Goal: Task Accomplishment & Management: Use online tool/utility

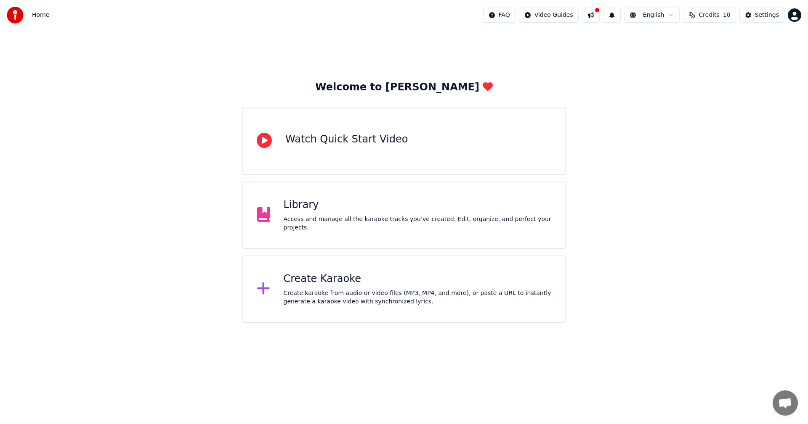
click at [394, 299] on div "Create karaoke from audio or video files (MP3, MP4, and more), or paste a URL t…" at bounding box center [417, 297] width 268 height 17
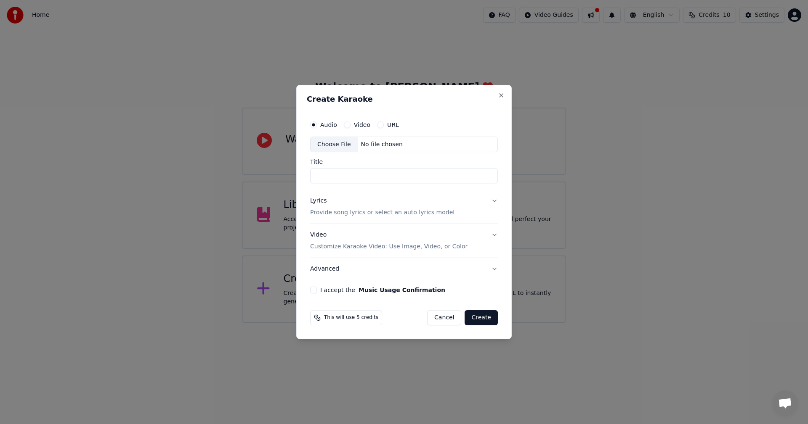
click at [333, 143] on div "Choose File" at bounding box center [333, 144] width 47 height 15
type input "**********"
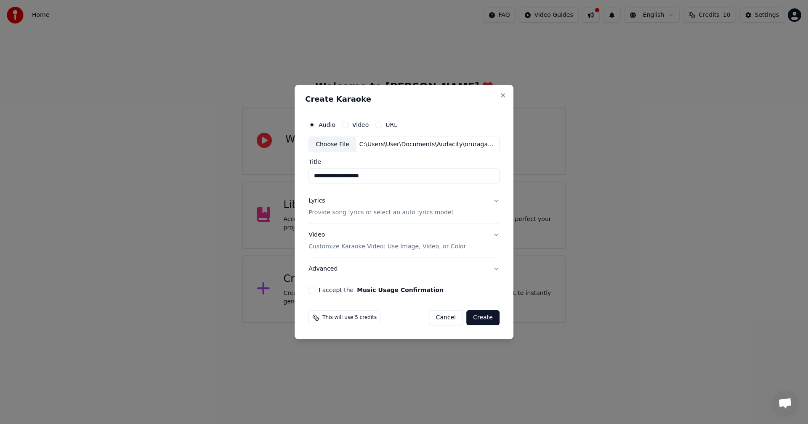
click at [491, 202] on button "Lyrics Provide song lyrics or select an auto lyrics model" at bounding box center [403, 208] width 191 height 34
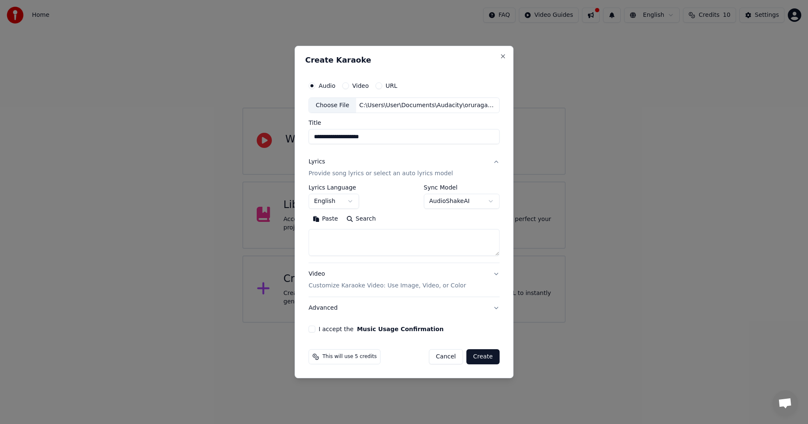
click at [348, 198] on button "English" at bounding box center [333, 201] width 50 height 15
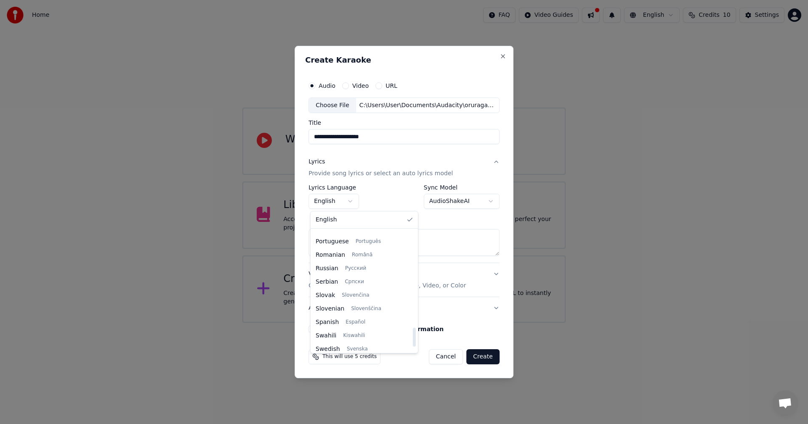
scroll to position [619, 0]
select select "**"
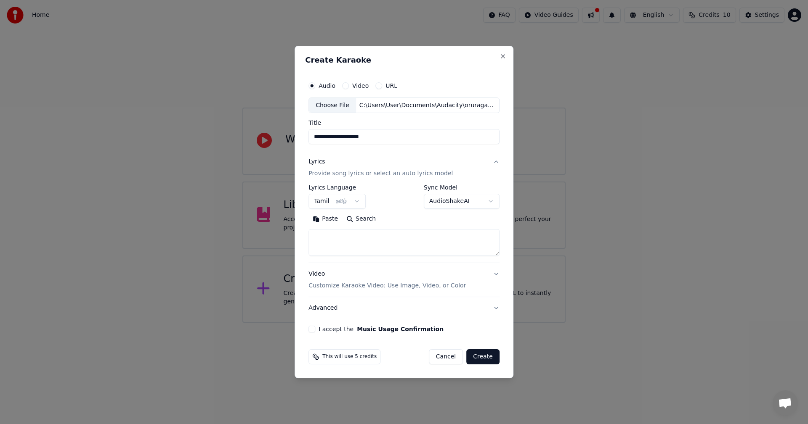
click at [468, 202] on body "**********" at bounding box center [404, 161] width 808 height 323
click at [318, 222] on button "Paste" at bounding box center [325, 219] width 34 height 13
click at [398, 287] on p "Customize Karaoke Video: Use Image, Video, or Color" at bounding box center [386, 286] width 157 height 8
type textarea "**********"
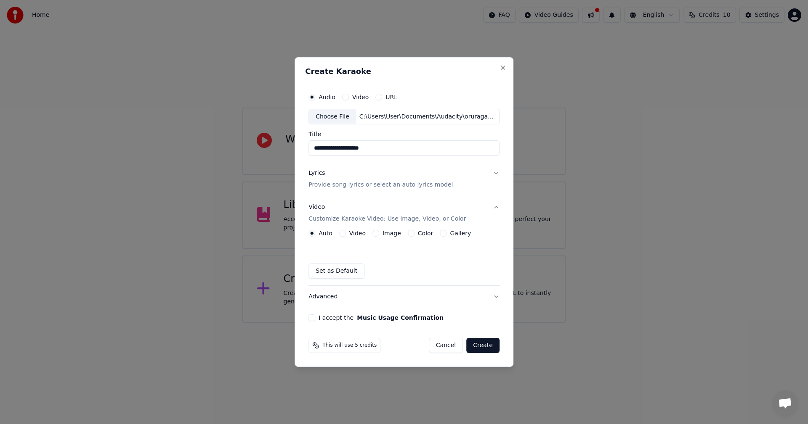
click at [376, 236] on button "Image" at bounding box center [375, 233] width 7 height 7
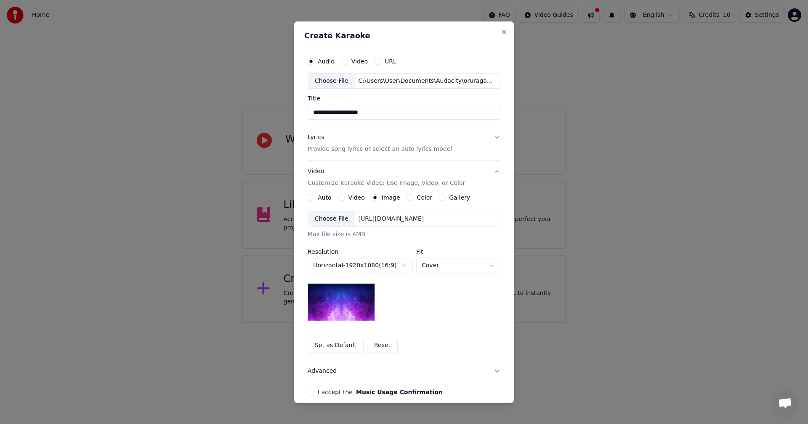
click at [348, 308] on img at bounding box center [340, 302] width 67 height 38
click at [328, 346] on button "Set as Default" at bounding box center [335, 345] width 56 height 15
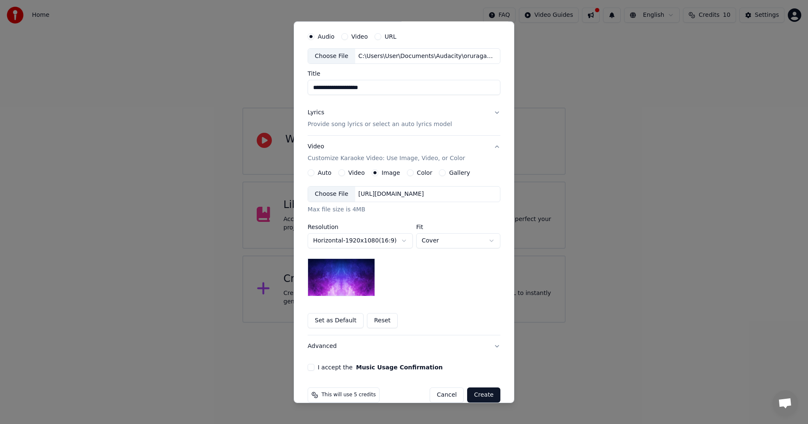
scroll to position [38, 0]
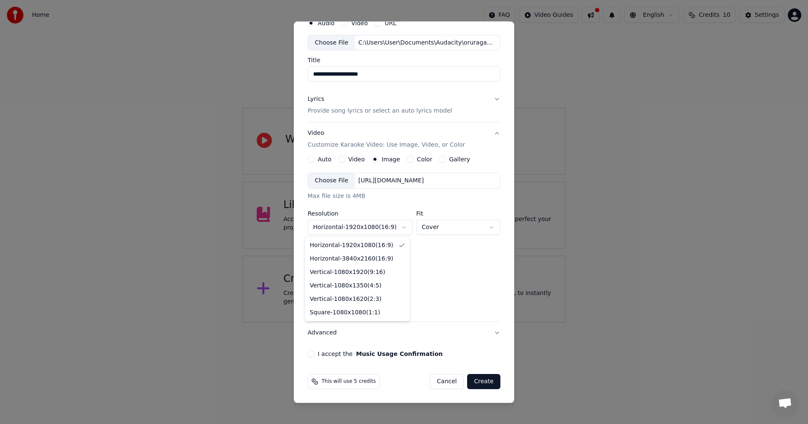
click at [401, 225] on body "**********" at bounding box center [404, 161] width 808 height 323
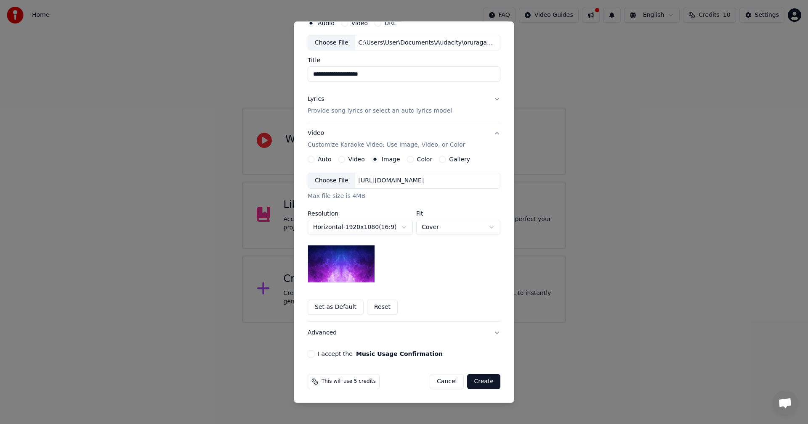
click at [309, 356] on button "I accept the Music Usage Confirmation" at bounding box center [310, 354] width 7 height 7
click at [478, 382] on button "Create" at bounding box center [483, 381] width 33 height 15
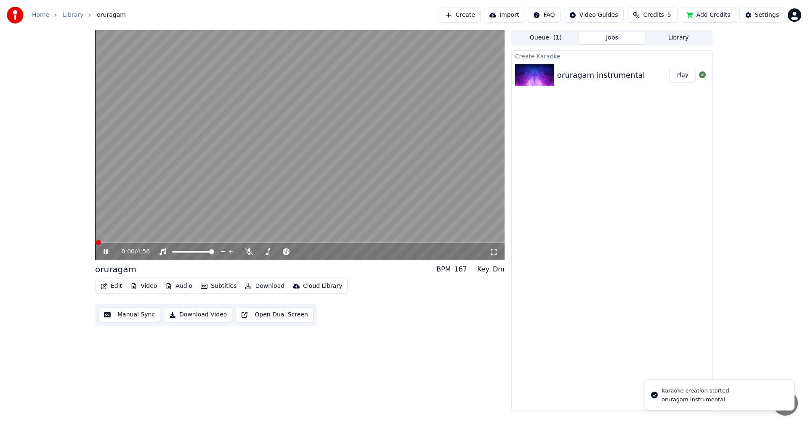
click at [137, 315] on button "Manual Sync" at bounding box center [129, 314] width 62 height 15
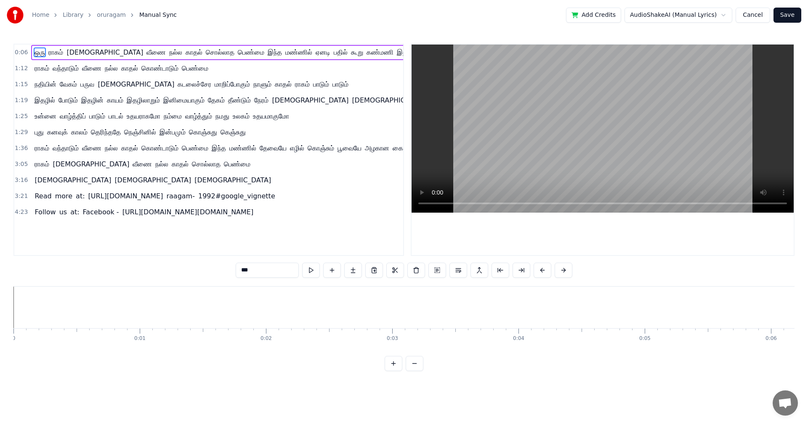
drag, startPoint x: 28, startPoint y: 356, endPoint x: 98, endPoint y: 355, distance: 69.8
click at [98, 350] on div "ஒரு ராகம் தராத வீணை நல்ல காதல் சொல்லாத பெண்மை இந்த மண்ணில் ஏனடி பதில் கூறு கண்ம…" at bounding box center [403, 317] width 781 height 63
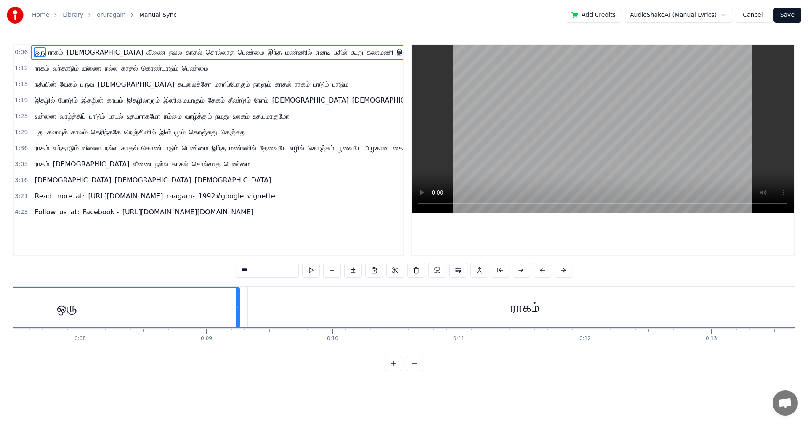
scroll to position [0, 677]
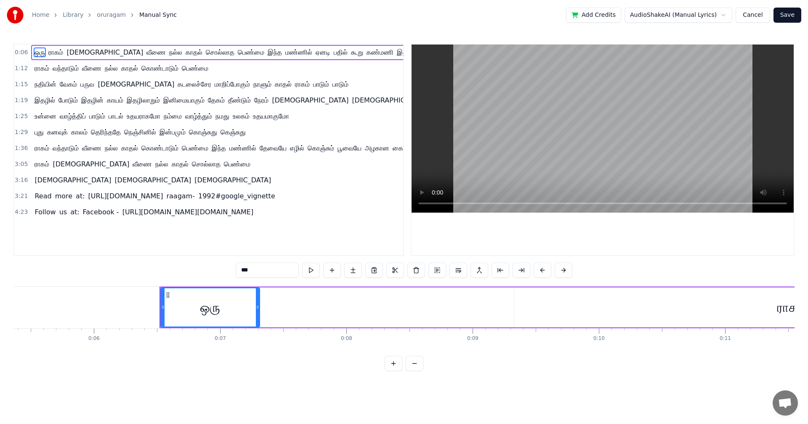
drag, startPoint x: 502, startPoint y: 307, endPoint x: 256, endPoint y: 311, distance: 246.1
click at [256, 311] on div at bounding box center [257, 308] width 3 height 38
click at [323, 271] on button at bounding box center [322, 270] width 18 height 15
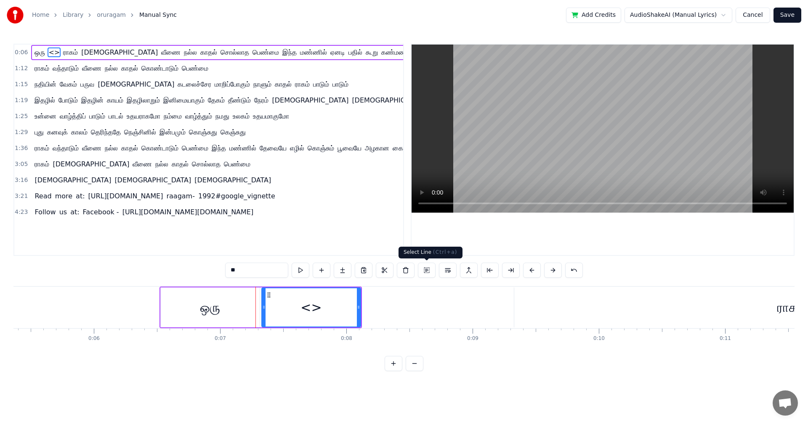
click at [432, 273] on button at bounding box center [427, 270] width 18 height 15
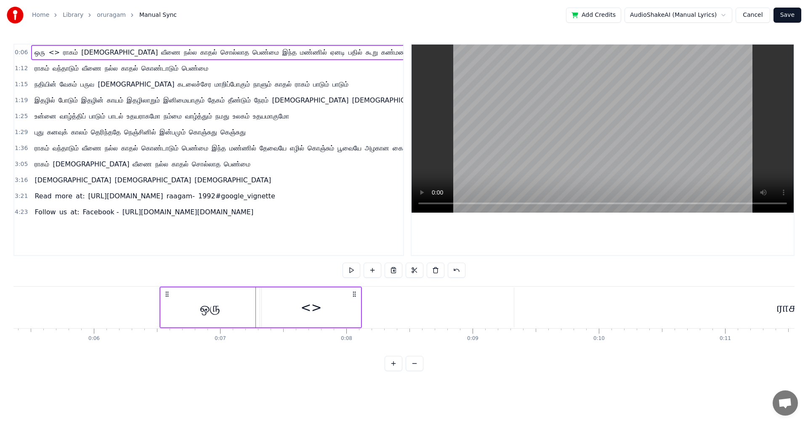
click at [34, 53] on span "ஒரு" at bounding box center [40, 53] width 12 height 10
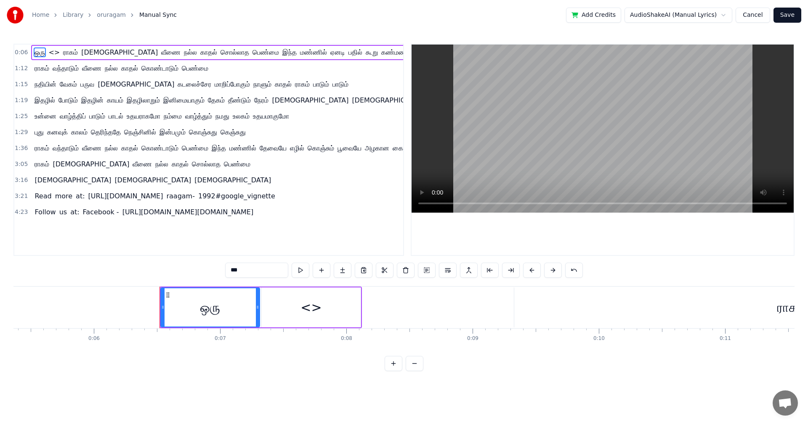
drag, startPoint x: 32, startPoint y: 50, endPoint x: 119, endPoint y: 64, distance: 88.1
click at [119, 64] on div "0:06 ஒரு <> ராகம் தராத வீணை நல்ல காதல் சொல்லாத பெண்மை இந்த மண்ணில் ஏனடி பதில் க…" at bounding box center [208, 150] width 390 height 212
click at [163, 307] on icon at bounding box center [162, 307] width 3 height 7
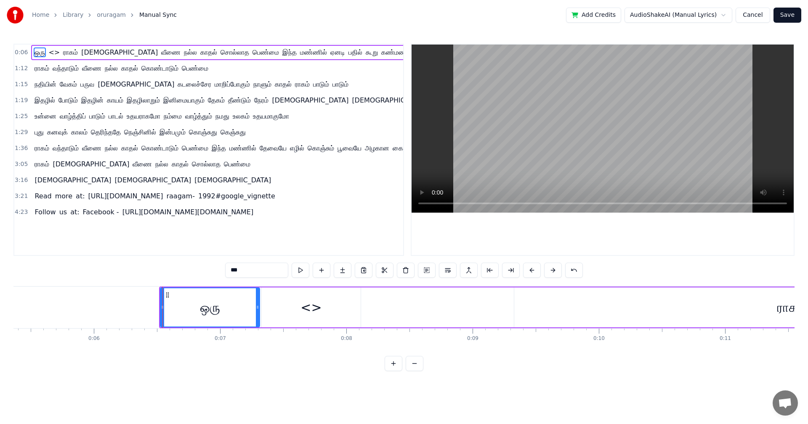
click at [708, 15] on html "Home Library oruragam Manual Sync Add Credits AudioShakeAI (Manual Lyrics) Canc…" at bounding box center [404, 192] width 808 height 385
click at [719, 14] on html "Home Library oruragam Manual Sync Add Credits AudioShakeAI (Manual Lyrics) Canc…" at bounding box center [404, 192] width 808 height 385
click at [750, 14] on html "Home Library oruragam Manual Sync Add Credits AudioShakeAI (Manual Lyrics) Canc…" at bounding box center [404, 192] width 808 height 385
click at [753, 16] on button "Cancel" at bounding box center [752, 15] width 34 height 15
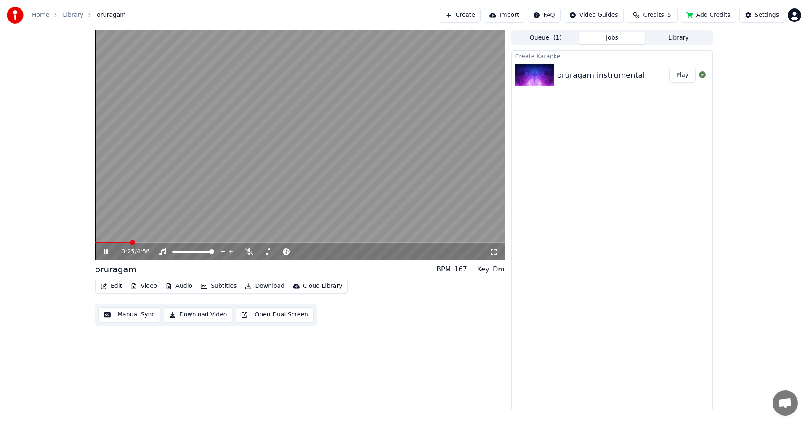
click at [187, 243] on span at bounding box center [299, 243] width 409 height 2
click at [251, 240] on video at bounding box center [299, 145] width 409 height 230
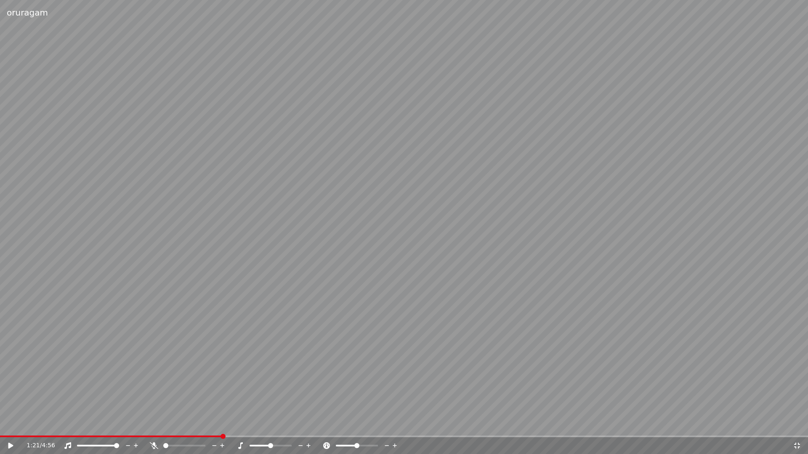
click at [382, 249] on video at bounding box center [404, 227] width 808 height 454
click at [382, 248] on video at bounding box center [404, 227] width 808 height 454
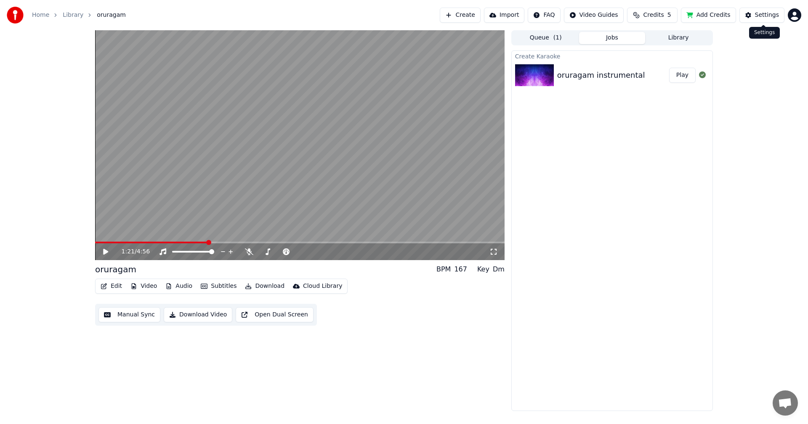
click at [762, 12] on div "Settings" at bounding box center [767, 15] width 24 height 8
